Goal: Information Seeking & Learning: Learn about a topic

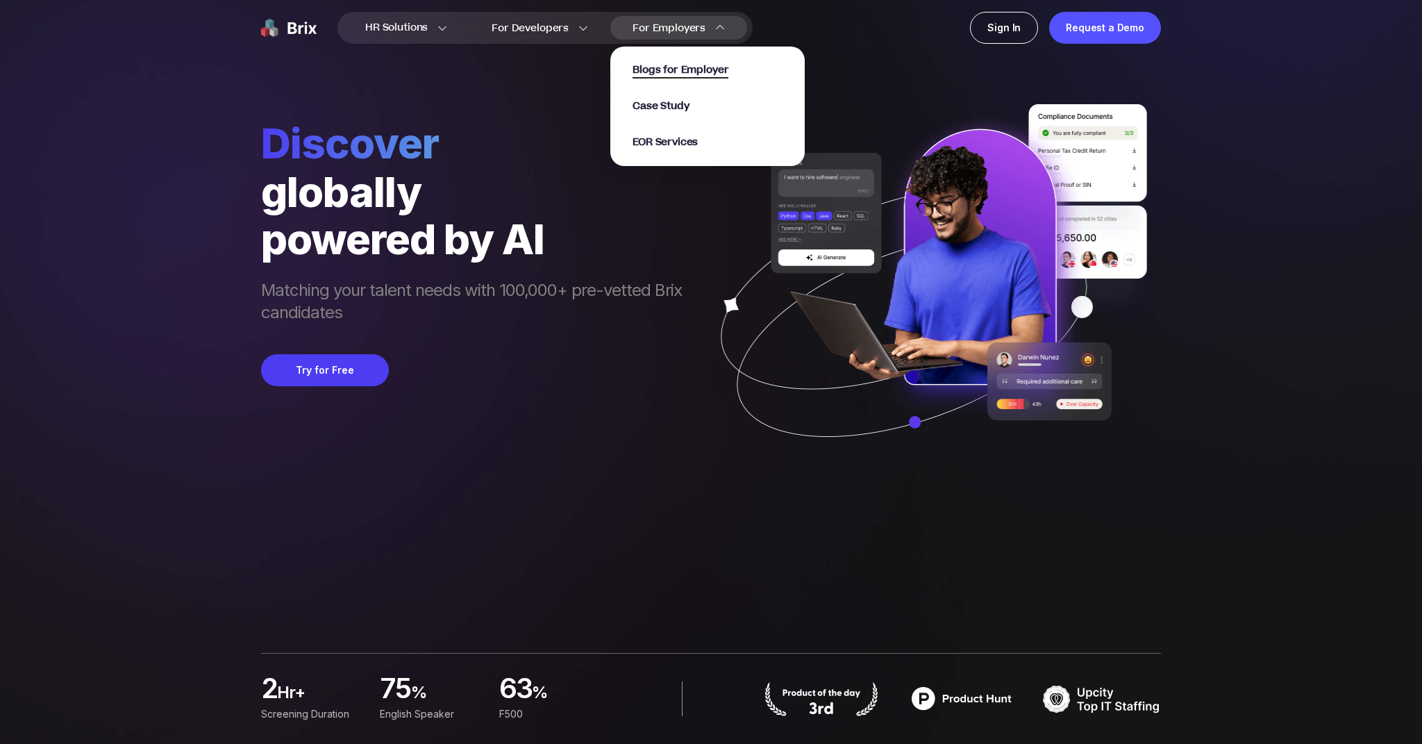
click at [685, 71] on span "Blogs for Employer" at bounding box center [681, 70] width 96 height 16
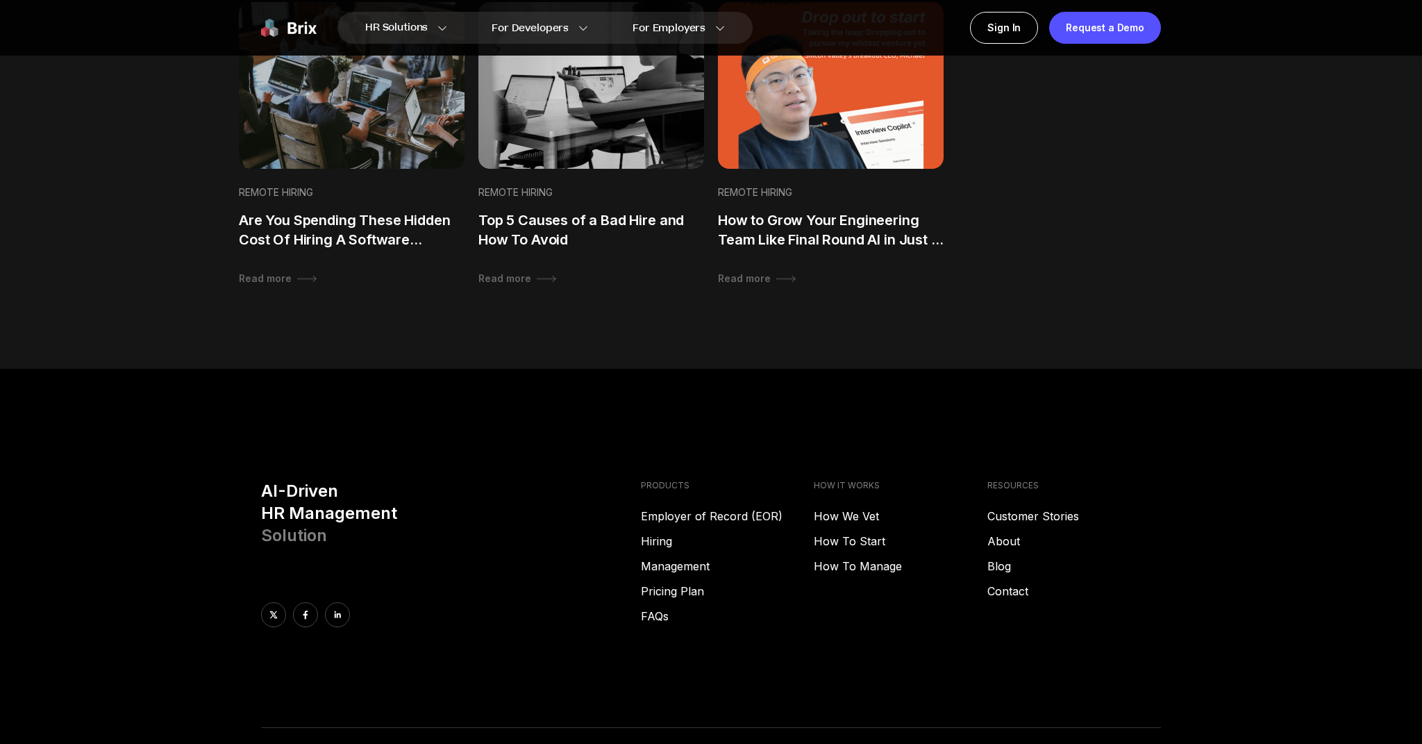
scroll to position [1385, 0]
